Goal: Find specific page/section: Find specific page/section

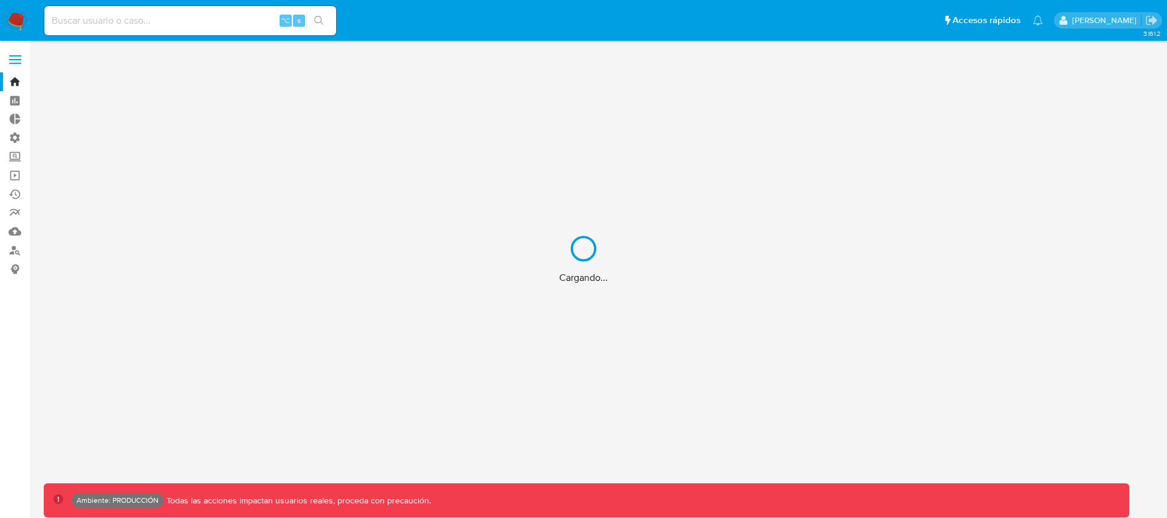
click at [231, 20] on div "Cargando..." at bounding box center [583, 259] width 1167 height 518
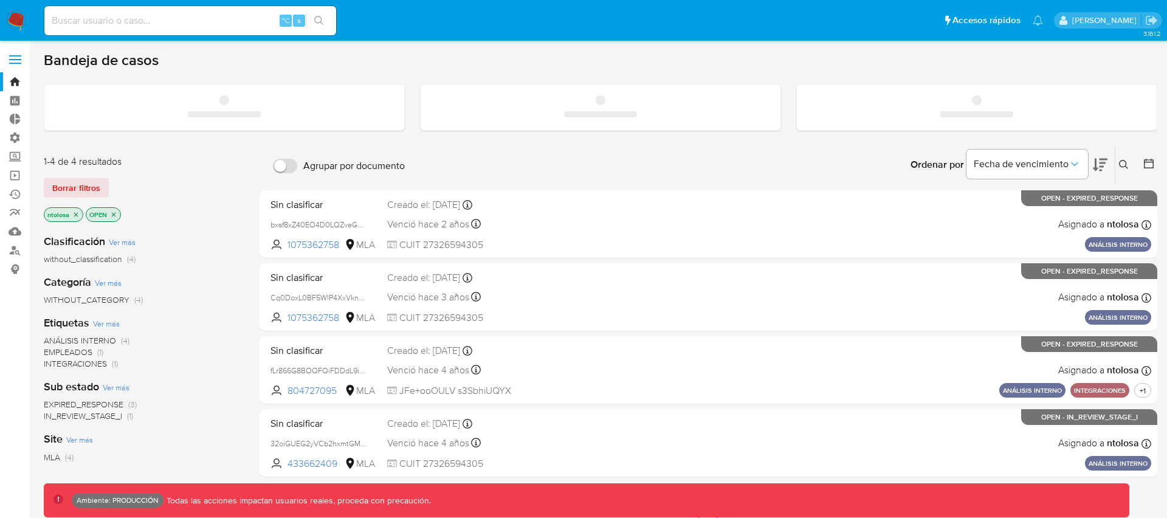
click at [233, 22] on input at bounding box center [190, 21] width 292 height 16
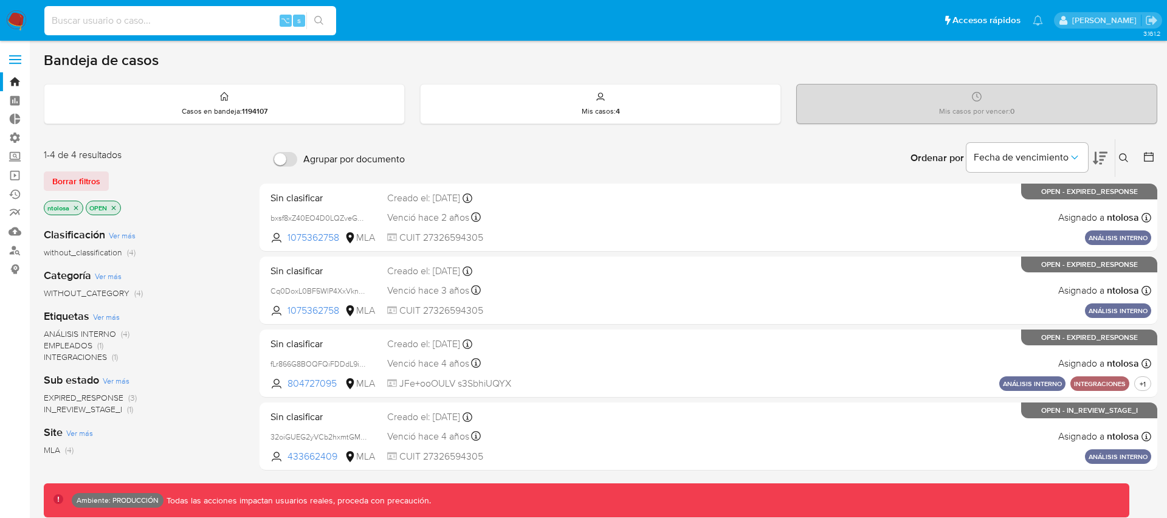
paste input "150186206"
type input "150186206"
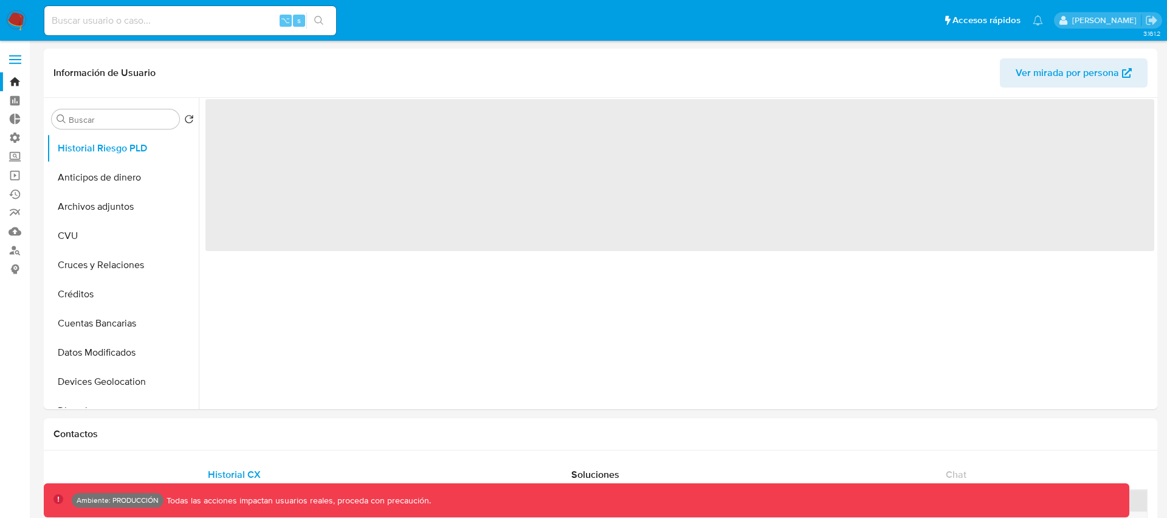
select select "10"
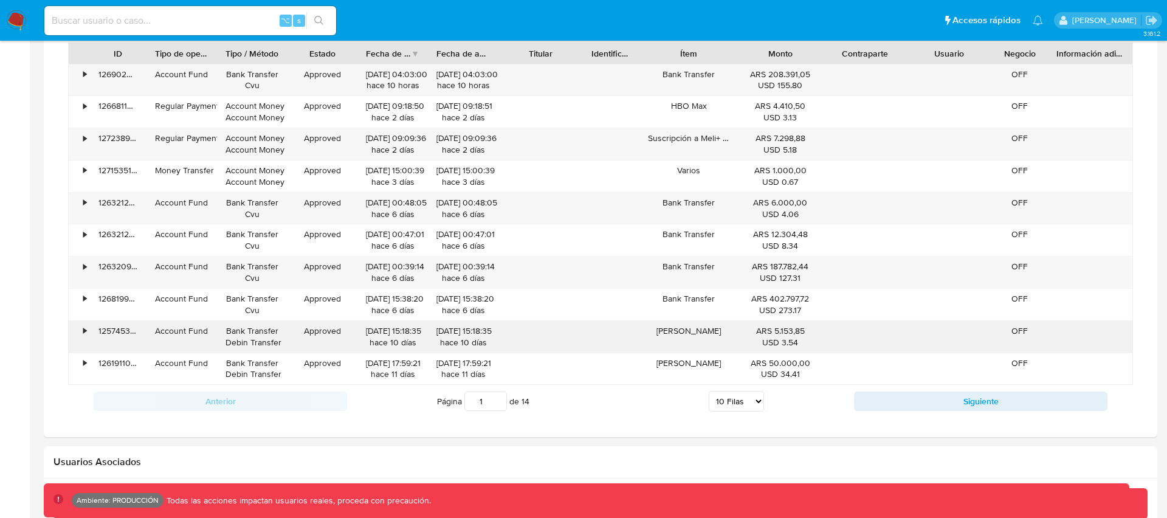
scroll to position [967, 0]
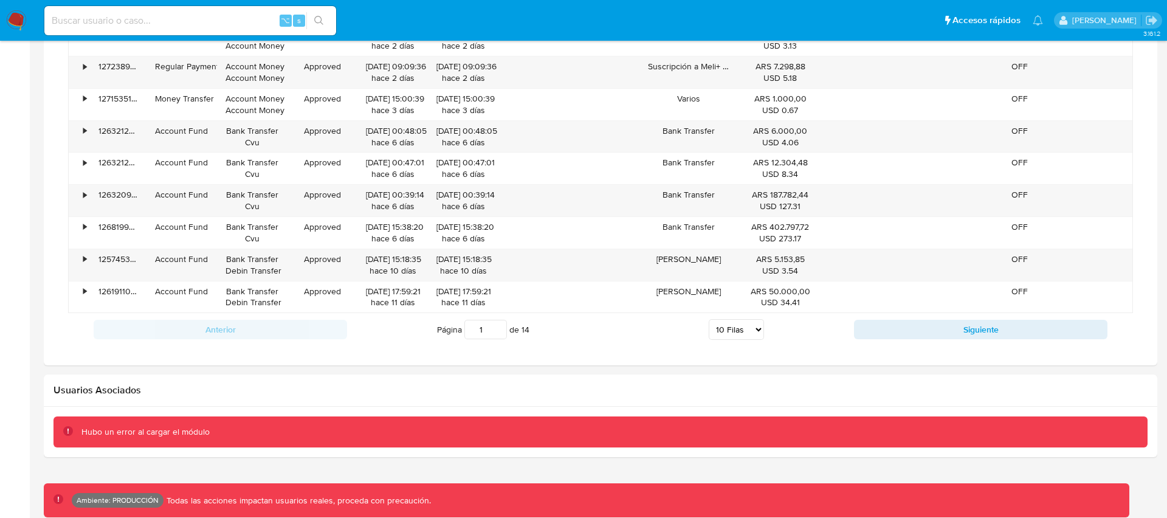
click at [113, 429] on div "Hubo un error al cargar el módulo" at bounding box center [145, 432] width 128 height 12
click at [145, 27] on input at bounding box center [190, 21] width 292 height 16
paste input "451295014"
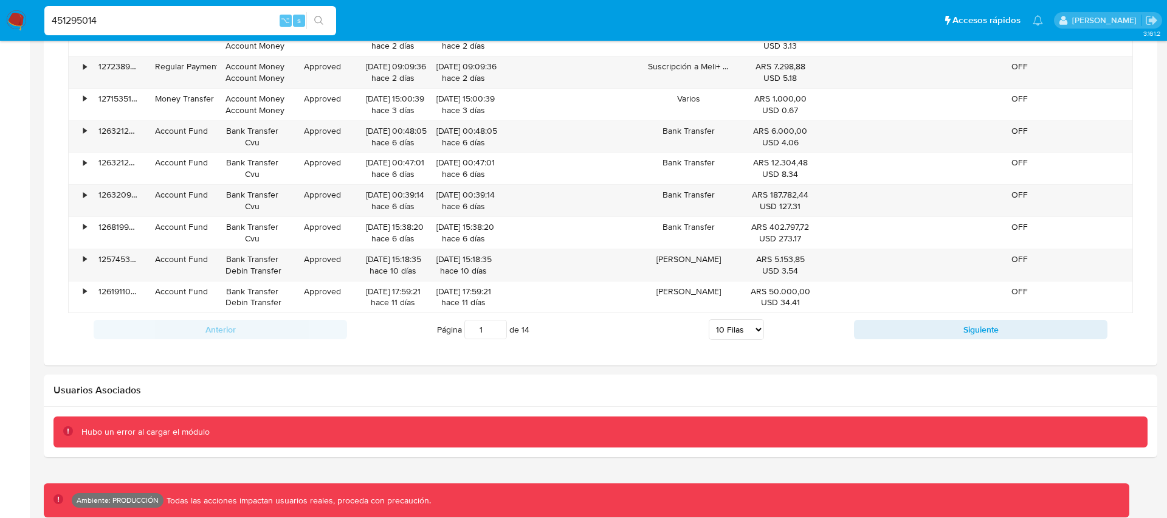
type input "451295014"
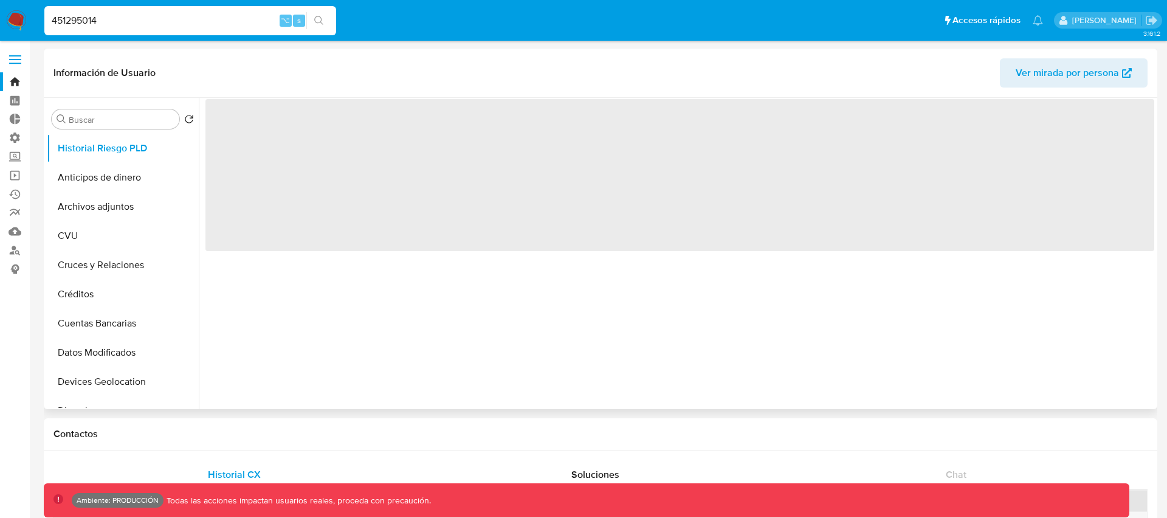
select select "10"
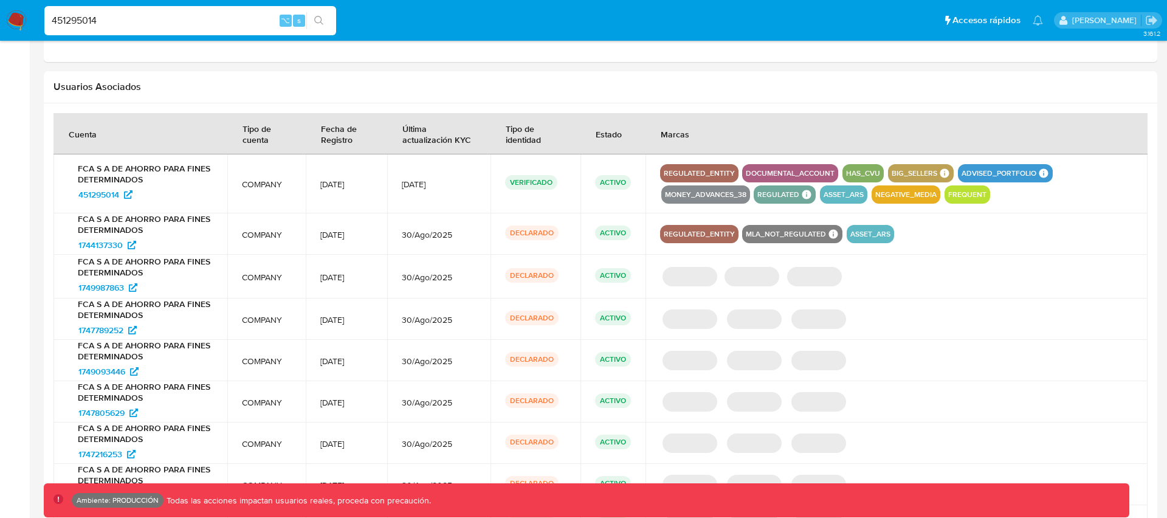
scroll to position [1007, 0]
